Goal: Transaction & Acquisition: Purchase product/service

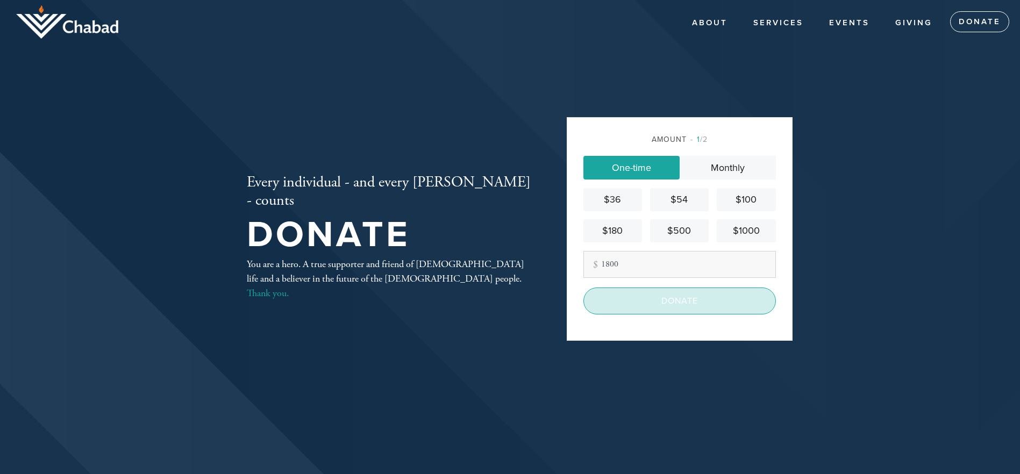
type input "1800"
click at [691, 302] on input "Donate" at bounding box center [679, 301] width 192 height 27
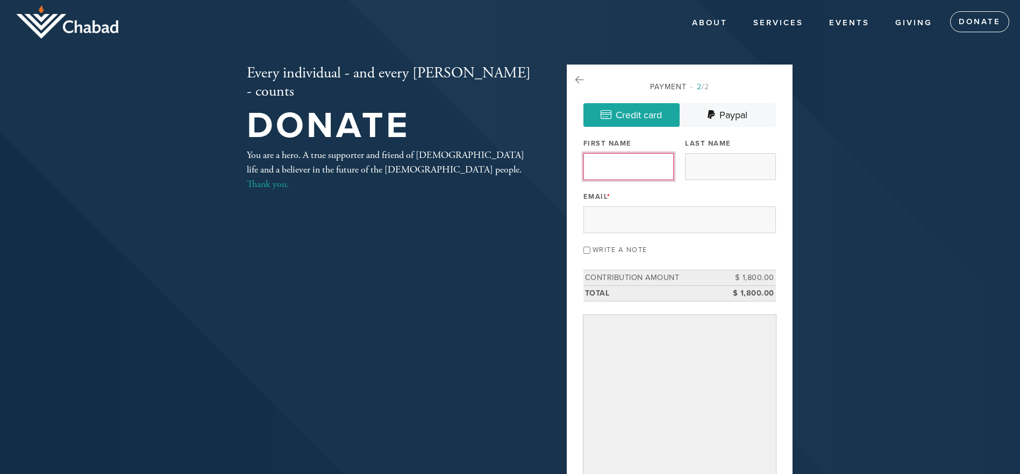
click at [627, 161] on input "First Name" at bounding box center [628, 166] width 90 height 27
type input "Max"
type input "Marants"
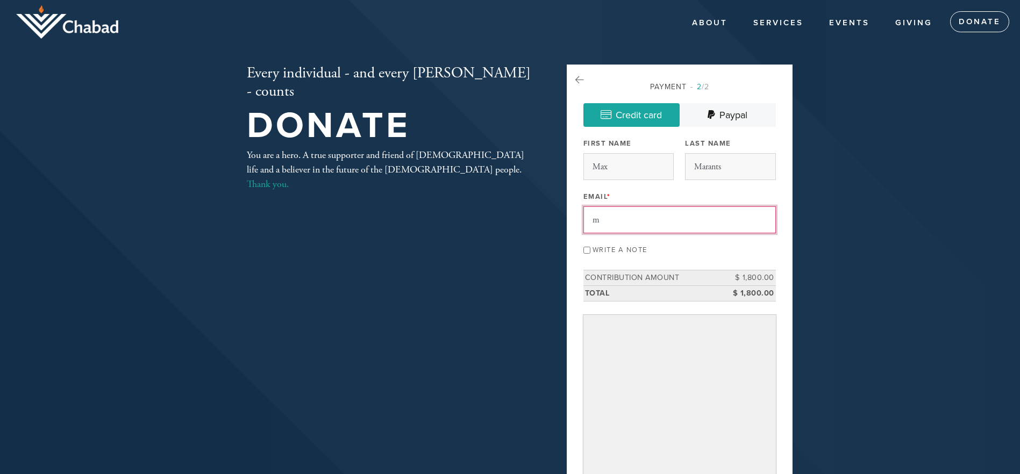
type input "[EMAIL_ADDRESS][DOMAIN_NAME]"
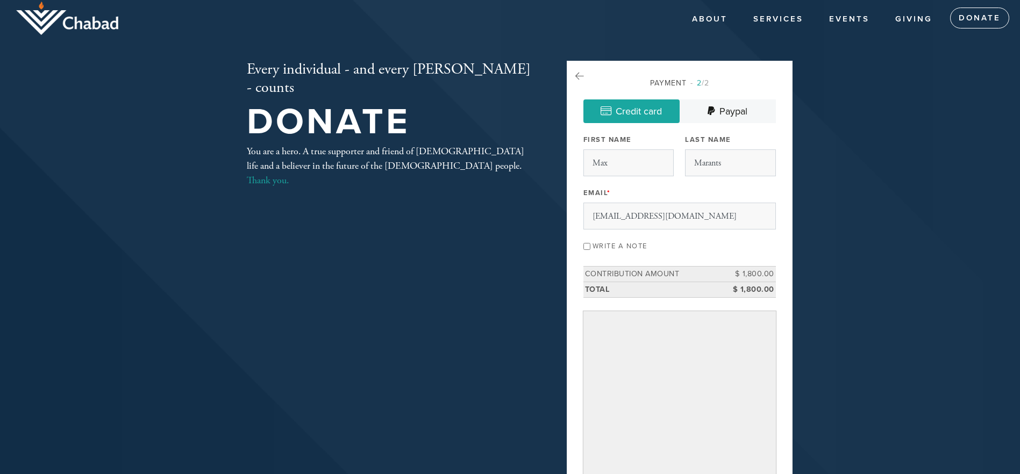
scroll to position [312, 0]
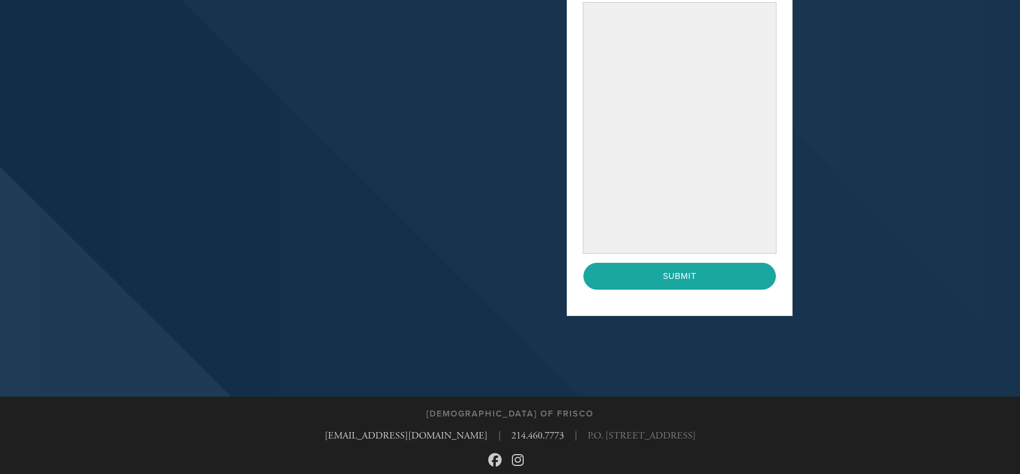
click at [575, 254] on div "Payment 2 /2 Credit card [GEOGRAPHIC_DATA] Payment Processor Pay Later Credit C…" at bounding box center [680, 34] width 226 height 564
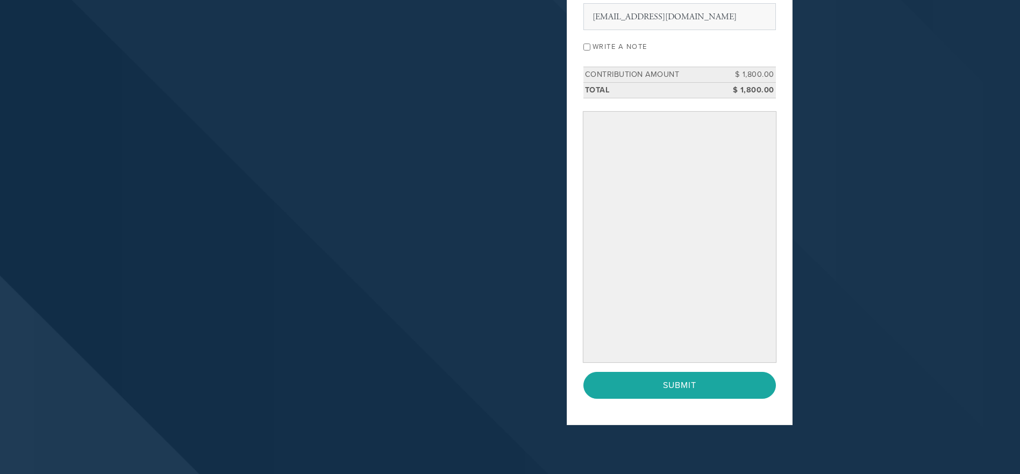
scroll to position [205, 0]
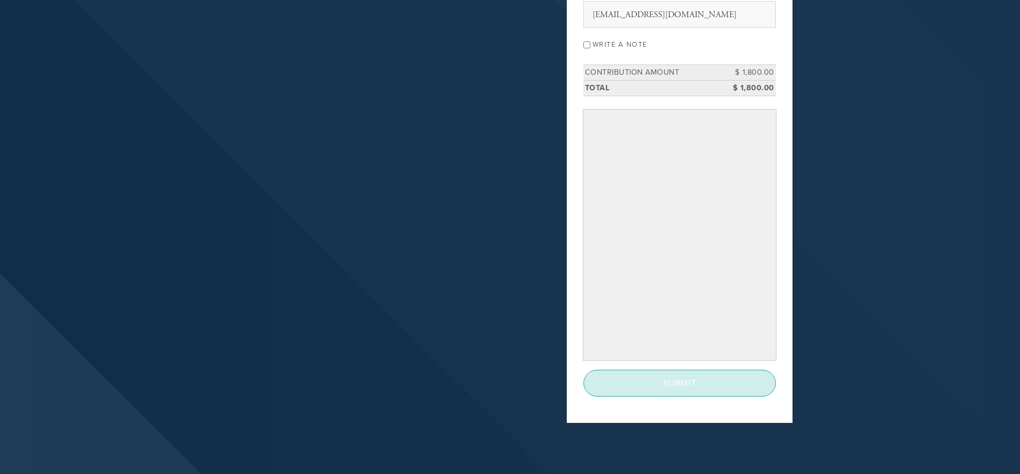
click at [712, 384] on input "Submit" at bounding box center [679, 383] width 192 height 27
